Goal: Navigation & Orientation: Understand site structure

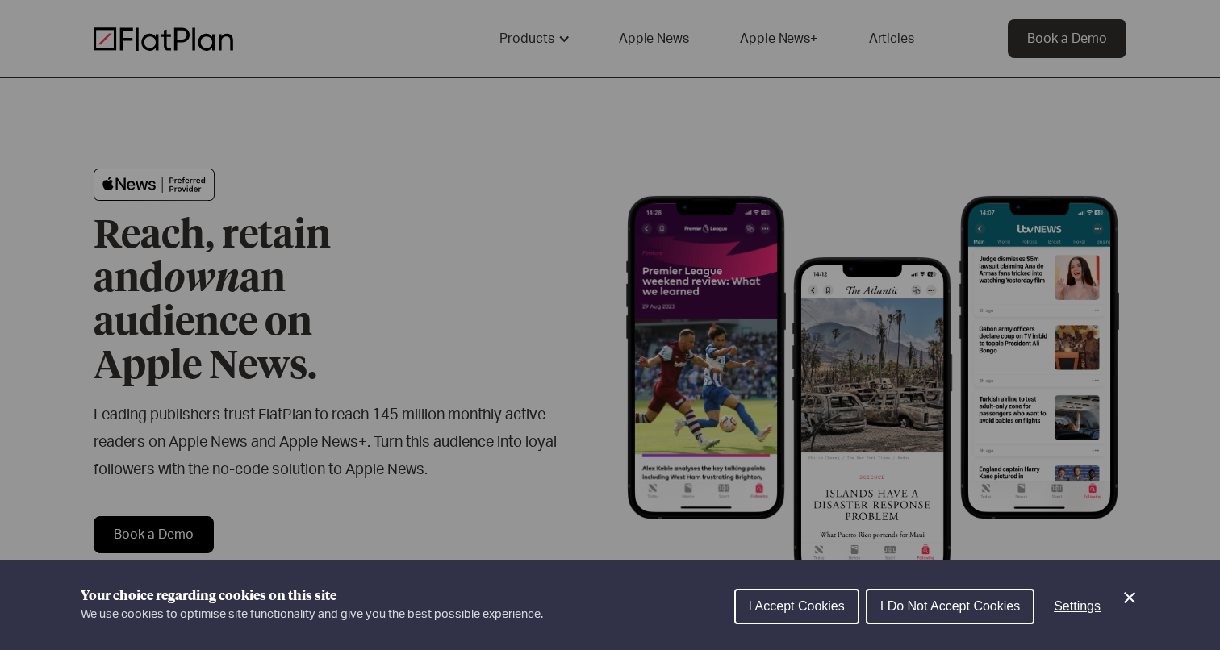
click at [1131, 606] on icon "Close Cookie Control" at bounding box center [1129, 597] width 19 height 19
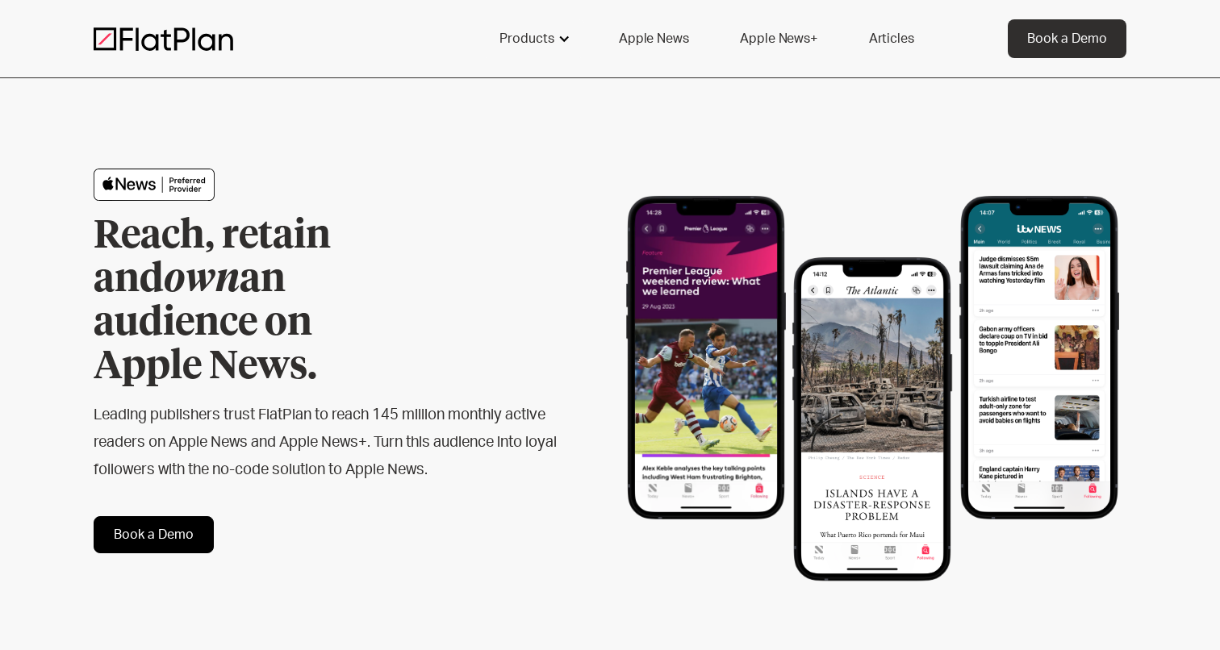
click at [532, 35] on div "Products" at bounding box center [527, 38] width 55 height 19
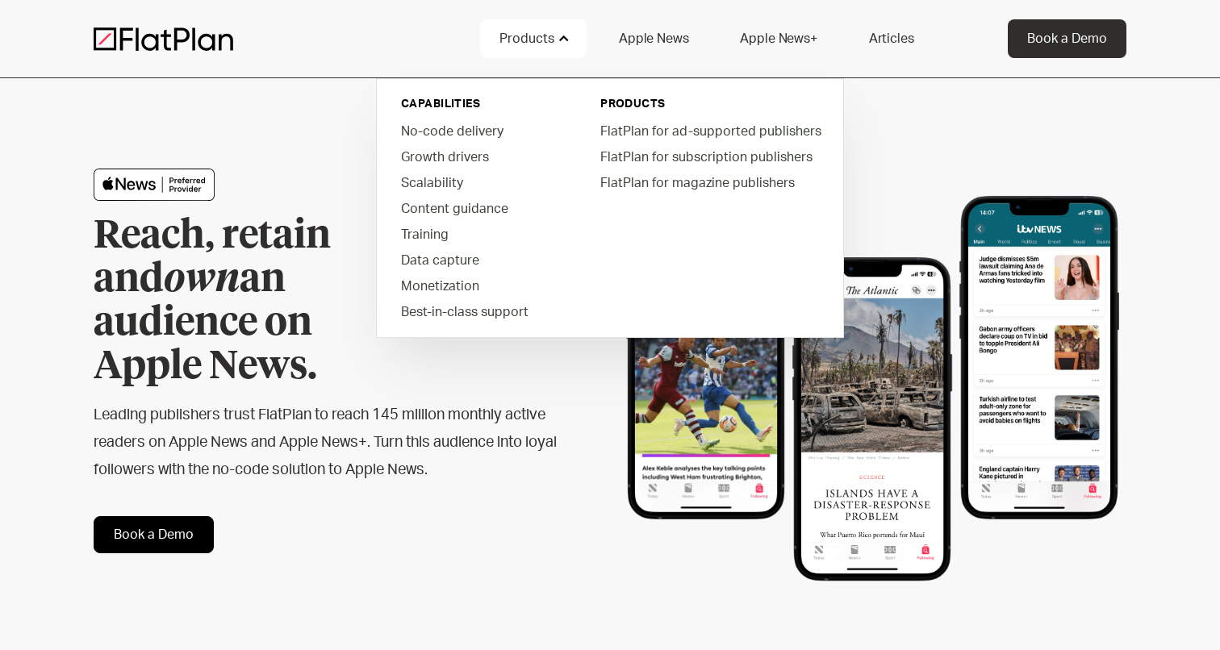
click at [638, 37] on link "Apple News" at bounding box center [654, 38] width 108 height 39
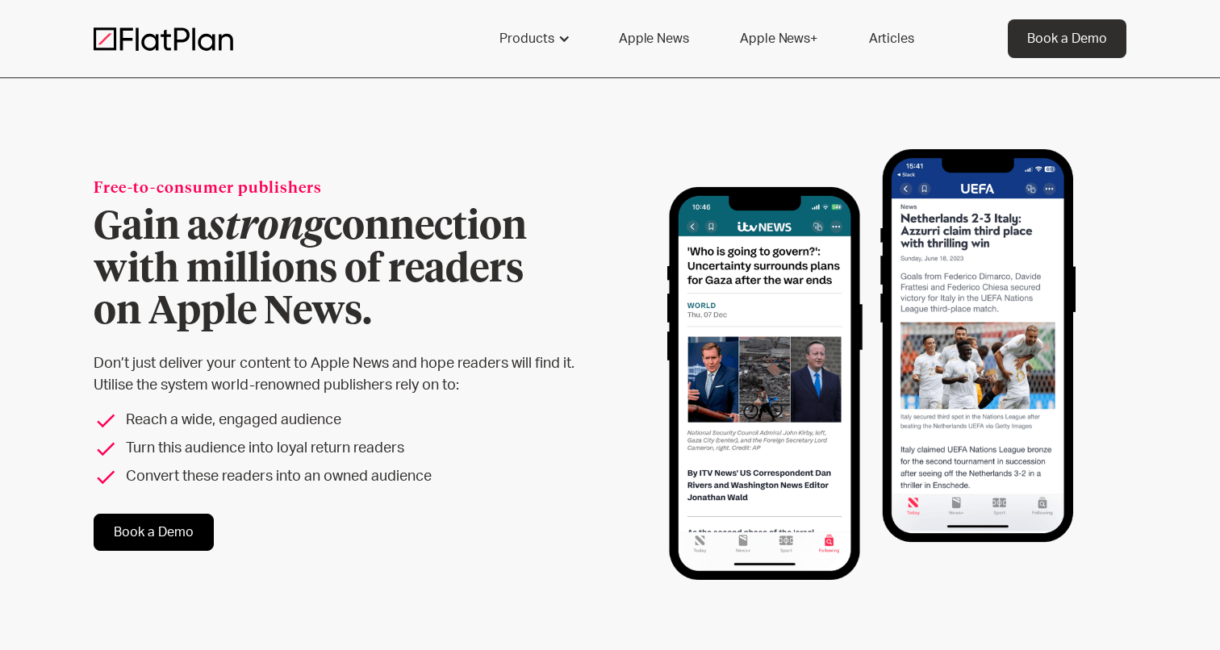
click at [763, 31] on link "Apple News+" at bounding box center [778, 38] width 115 height 39
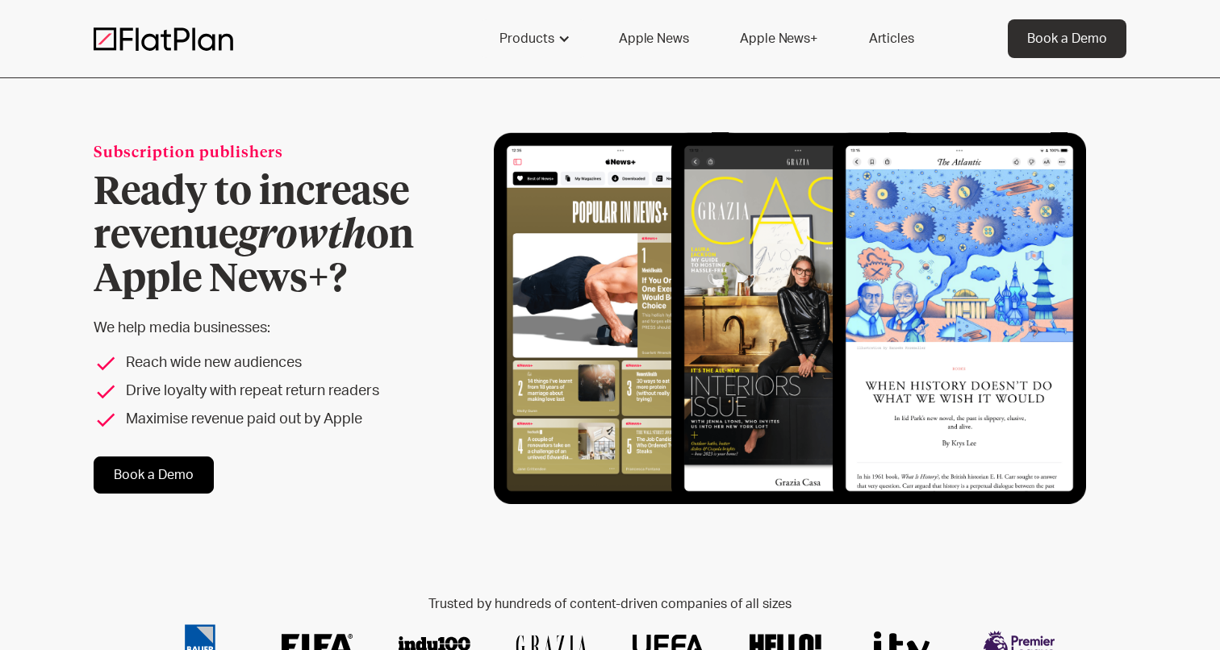
click at [897, 40] on link "Articles" at bounding box center [892, 38] width 84 height 39
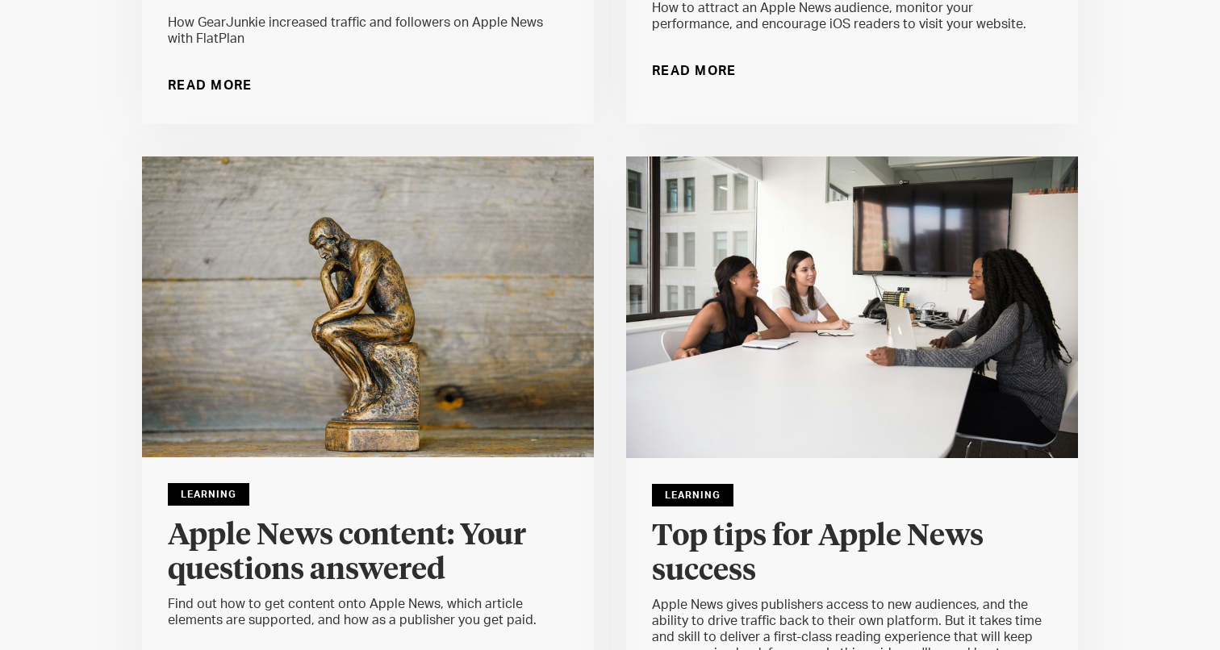
scroll to position [2359, 0]
